Goal: Task Accomplishment & Management: Complete application form

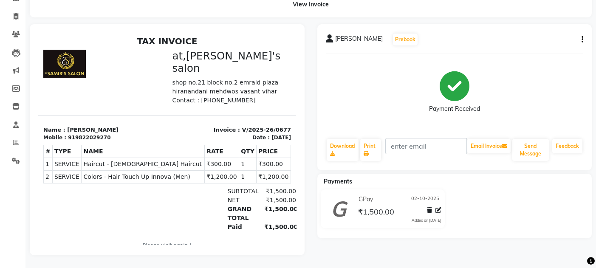
click at [473, 252] on div "[PERSON_NAME] Prebook Payment Received Download Print Email Invoice Send Messag…" at bounding box center [455, 139] width 288 height 231
click at [17, 13] on icon at bounding box center [16, 16] width 5 height 6
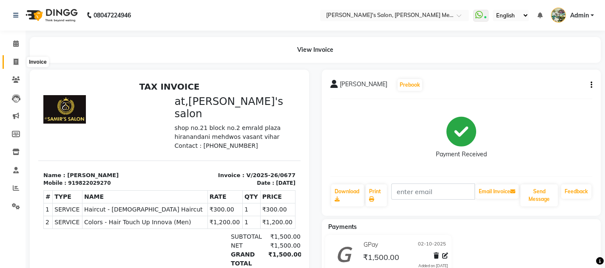
select select "582"
select select "service"
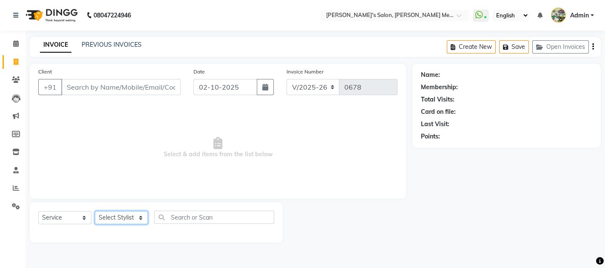
click at [122, 218] on select "Select Stylist [PERSON_NAME] m y [PERSON_NAME] [PERSON_NAME] [PERSON_NAME]" at bounding box center [121, 217] width 53 height 13
select select "7816"
click at [95, 211] on select "Select Stylist [PERSON_NAME] m y [PERSON_NAME] [PERSON_NAME] [PERSON_NAME]" at bounding box center [121, 217] width 53 height 13
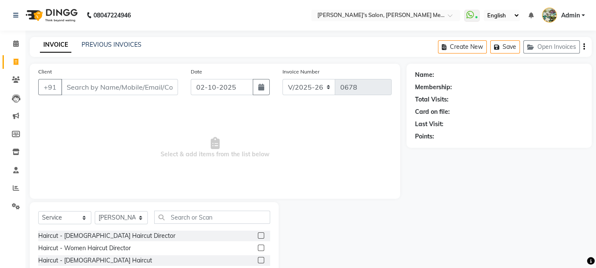
click at [328, 237] on div at bounding box center [343, 264] width 128 height 125
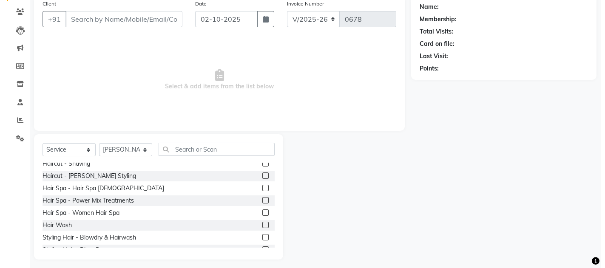
scroll to position [113, 0]
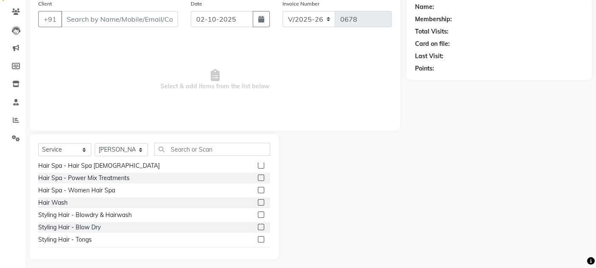
click at [258, 226] on label at bounding box center [261, 227] width 6 height 6
click at [258, 226] on input "checkbox" at bounding box center [261, 228] width 6 height 6
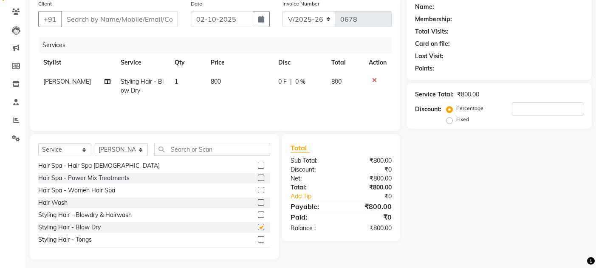
checkbox input "false"
click at [211, 79] on span "800" at bounding box center [216, 82] width 10 height 8
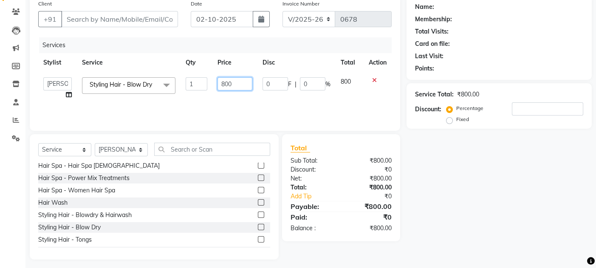
click at [225, 80] on input "800" at bounding box center [235, 83] width 35 height 13
type input "600"
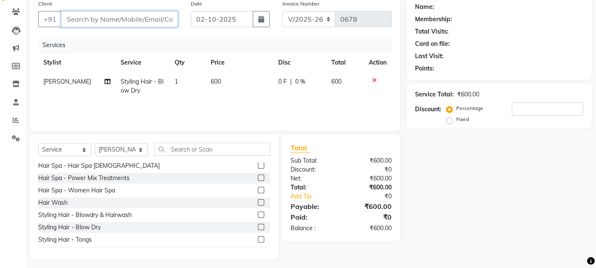
click at [78, 19] on input "Client" at bounding box center [119, 19] width 117 height 16
type input "7"
type input "0"
type input "7048775615"
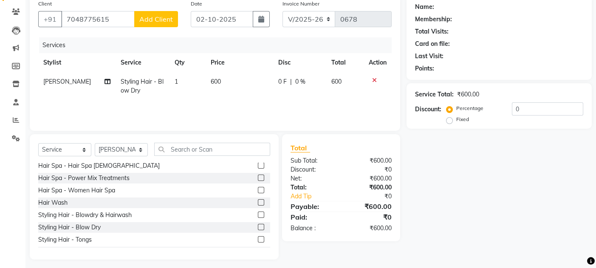
click at [144, 24] on button "Add Client" at bounding box center [156, 19] width 44 height 16
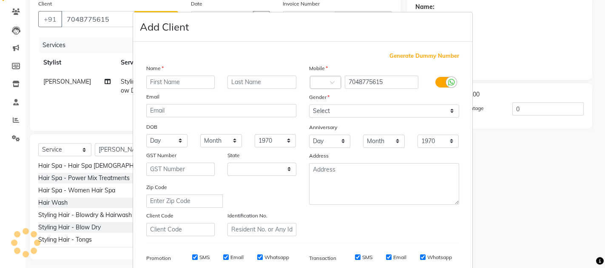
select select "22"
type input "DIPIKA"
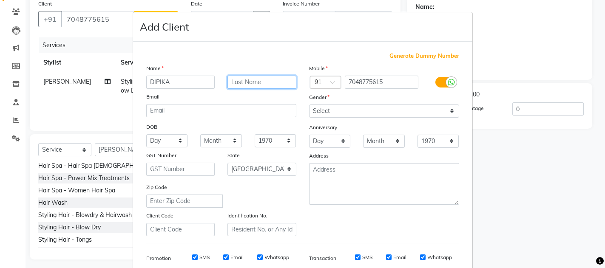
click at [238, 82] on input "text" at bounding box center [261, 82] width 69 height 13
type input "KOTIYAN"
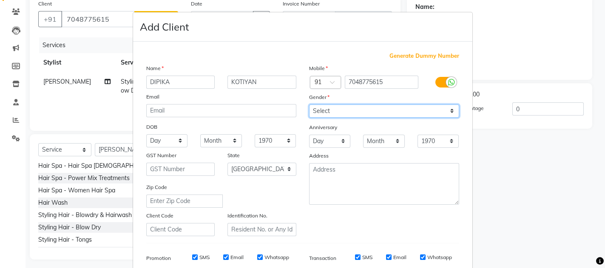
click at [356, 111] on select "Select [DEMOGRAPHIC_DATA] [DEMOGRAPHIC_DATA] Other Prefer Not To Say" at bounding box center [384, 111] width 150 height 13
select select "[DEMOGRAPHIC_DATA]"
click at [309, 105] on select "Select [DEMOGRAPHIC_DATA] [DEMOGRAPHIC_DATA] Other Prefer Not To Say" at bounding box center [384, 111] width 150 height 13
click at [453, 237] on div "Generate Dummy Number Name [PERSON_NAME] Email DOB Day 01 02 03 04 05 06 07 08 …" at bounding box center [303, 196] width 326 height 288
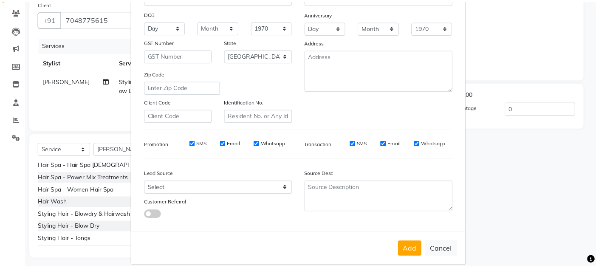
scroll to position [124, 0]
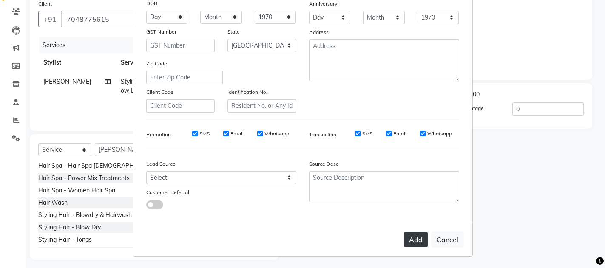
click at [408, 239] on button "Add" at bounding box center [416, 239] width 24 height 15
select select
select select "null"
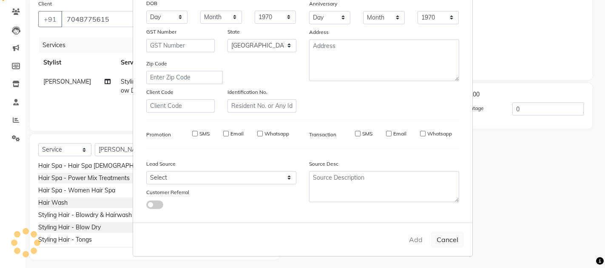
select select
checkbox input "false"
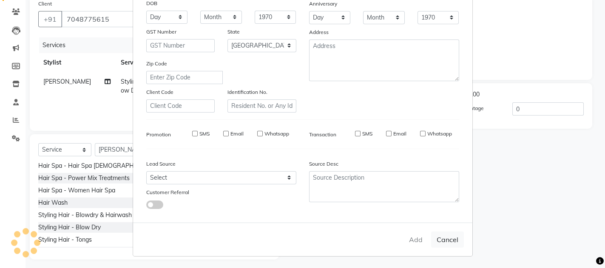
checkbox input "false"
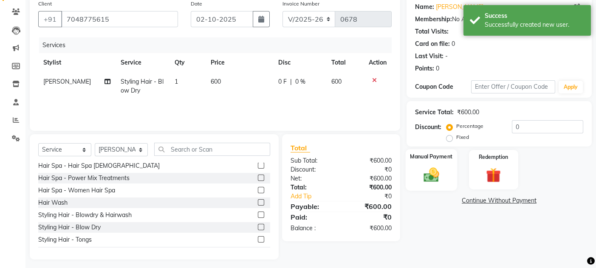
click at [447, 178] on div "Manual Payment" at bounding box center [431, 170] width 51 height 42
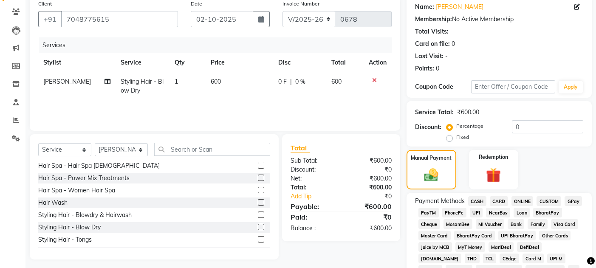
click at [476, 200] on span "CASH" at bounding box center [478, 201] width 18 height 10
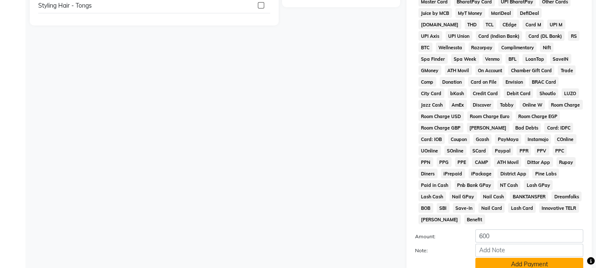
click at [533, 258] on button "Add Payment" at bounding box center [530, 264] width 108 height 13
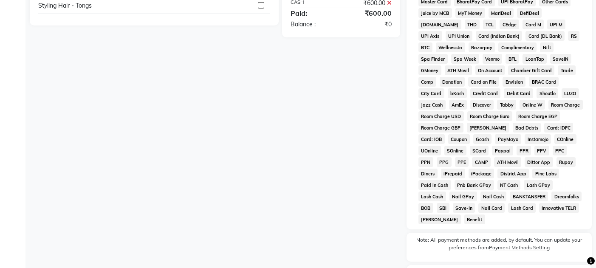
scroll to position [364, 0]
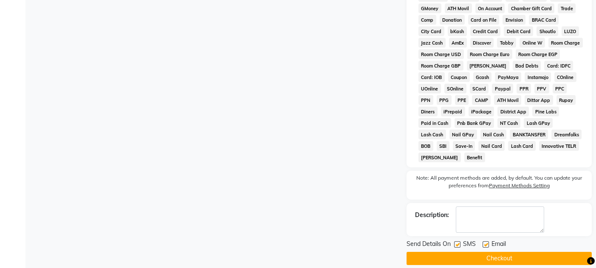
click at [486, 241] on label at bounding box center [486, 244] width 6 height 6
click at [486, 242] on input "checkbox" at bounding box center [486, 245] width 6 height 6
checkbox input "false"
click at [456, 241] on label at bounding box center [457, 244] width 6 height 6
click at [456, 242] on input "checkbox" at bounding box center [457, 245] width 6 height 6
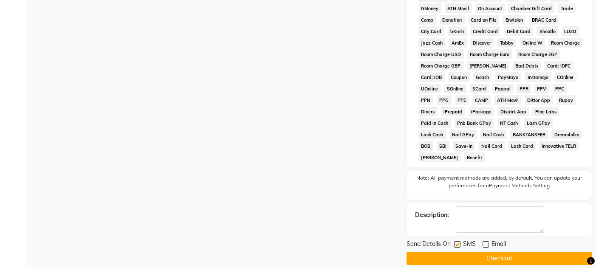
checkbox input "false"
click at [463, 252] on button "Checkout" at bounding box center [499, 258] width 185 height 13
